Goal: Task Accomplishment & Management: Manage account settings

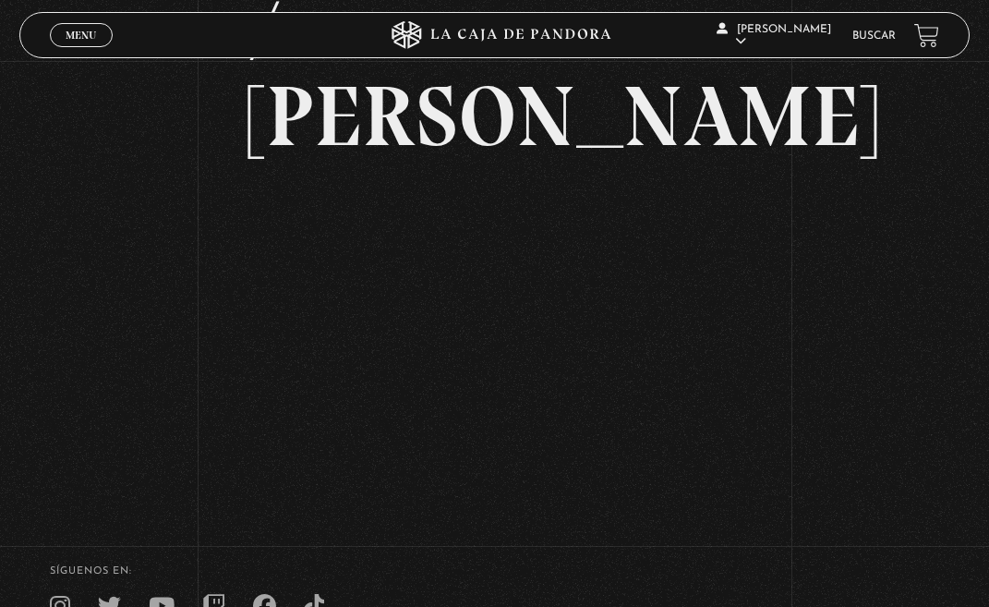
scroll to position [254, 0]
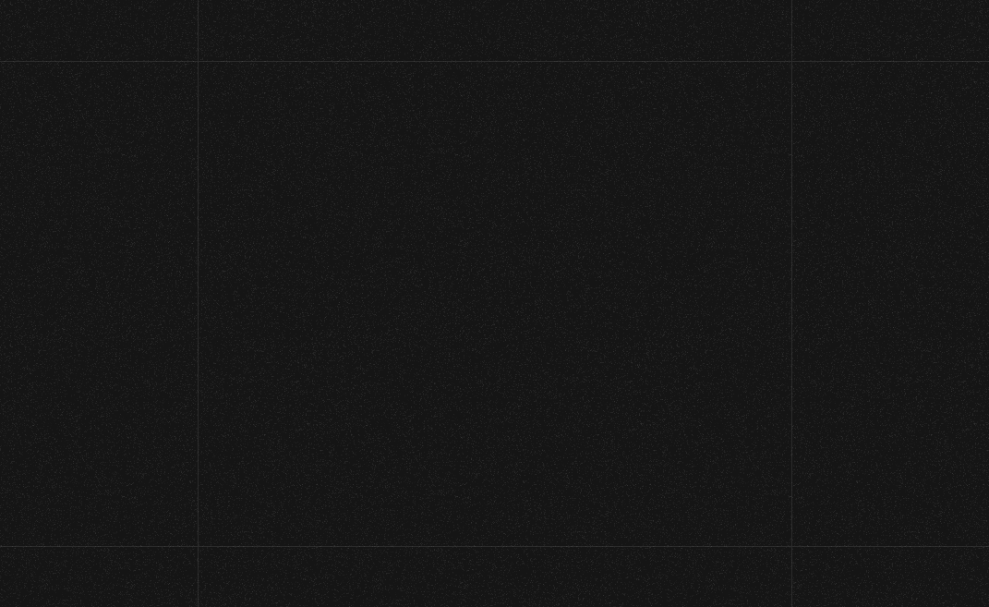
scroll to position [139, 0]
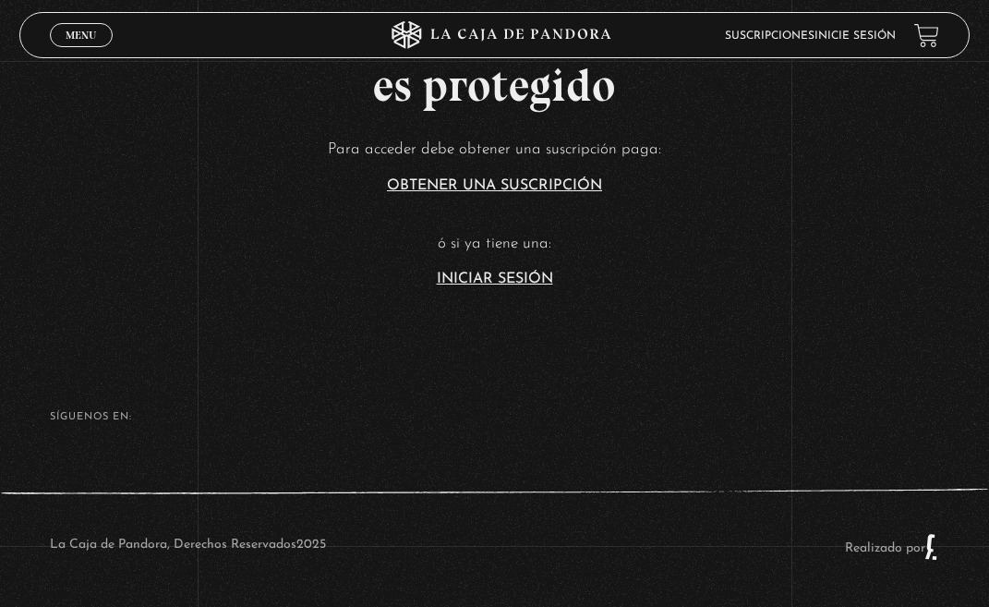
click at [518, 271] on link "Iniciar Sesión" at bounding box center [495, 278] width 116 height 15
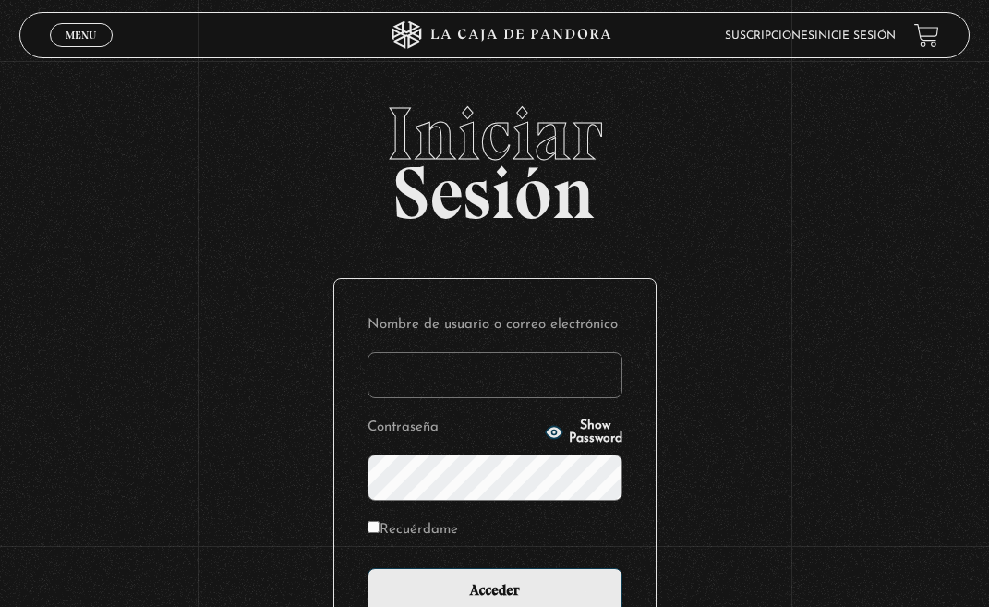
type input "[EMAIL_ADDRESS][DOMAIN_NAME]"
click at [494, 591] on input "Acceder" at bounding box center [495, 591] width 255 height 46
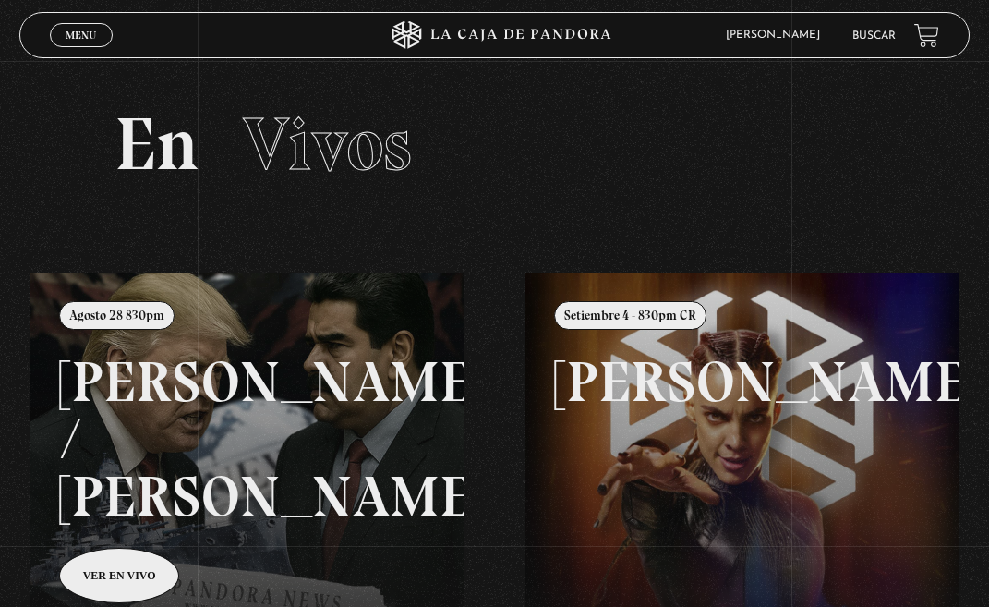
click at [397, 453] on link at bounding box center [524, 576] width 989 height 607
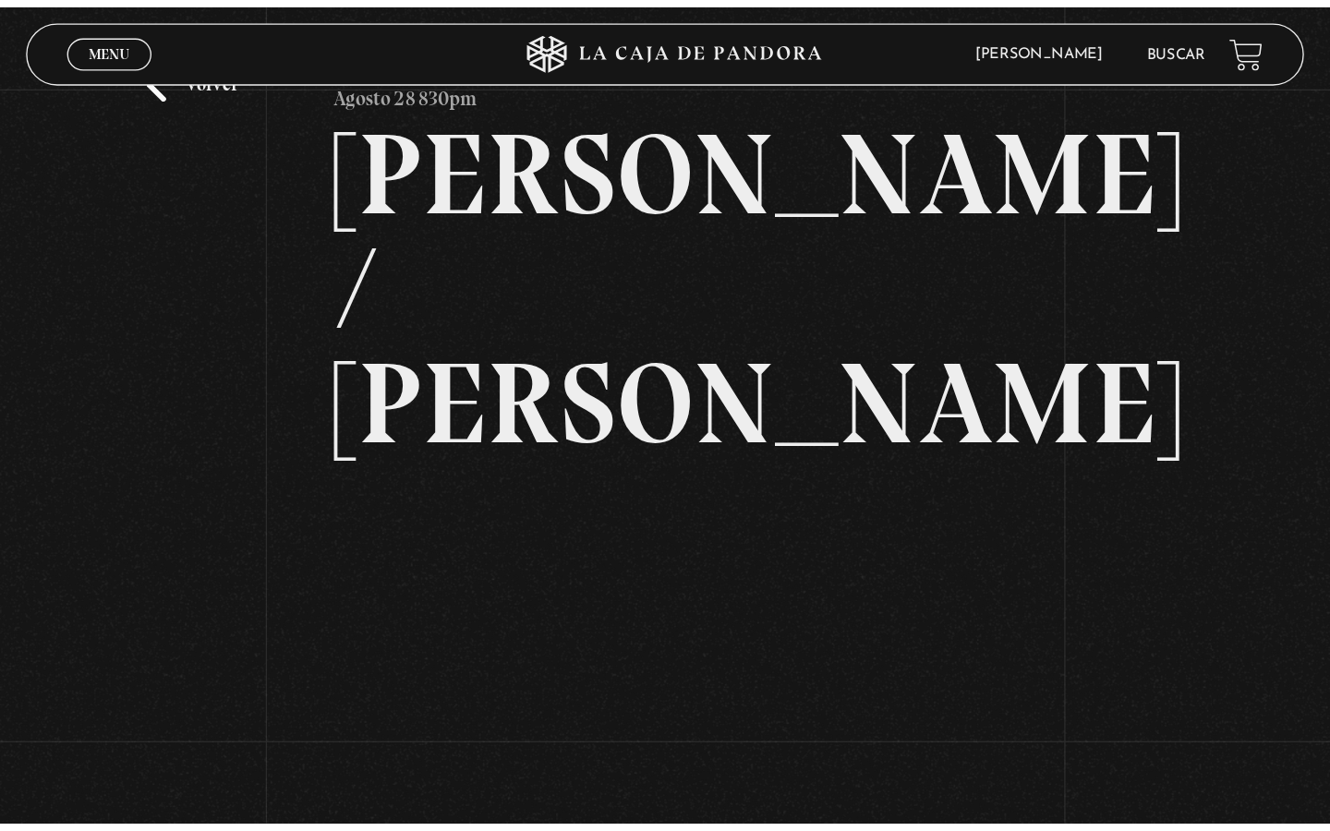
scroll to position [89, 0]
